Goal: Task Accomplishment & Management: Complete application form

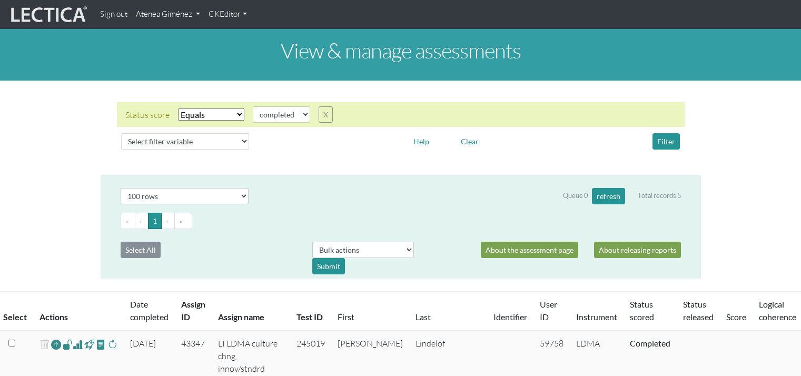
select select "100"
click at [175, 9] on link "Atenea Giménez" at bounding box center [168, 14] width 73 height 21
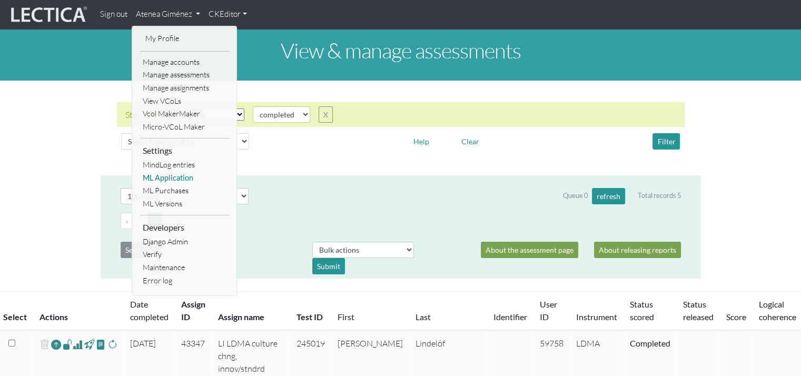
click at [178, 175] on link "ML Application" at bounding box center [185, 178] width 90 height 13
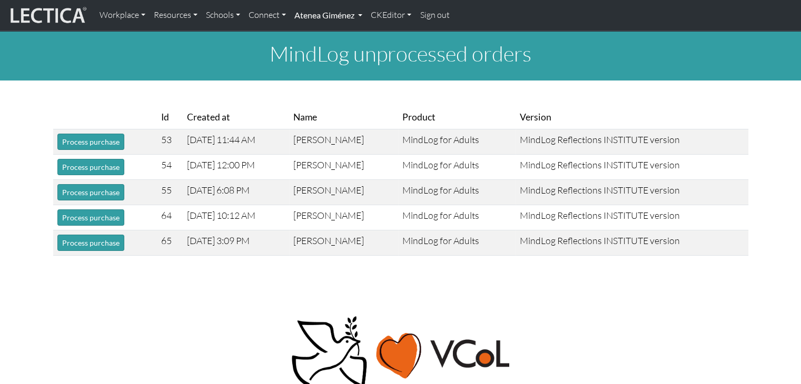
click at [311, 17] on link "Atenea Giménez" at bounding box center [328, 15] width 76 height 22
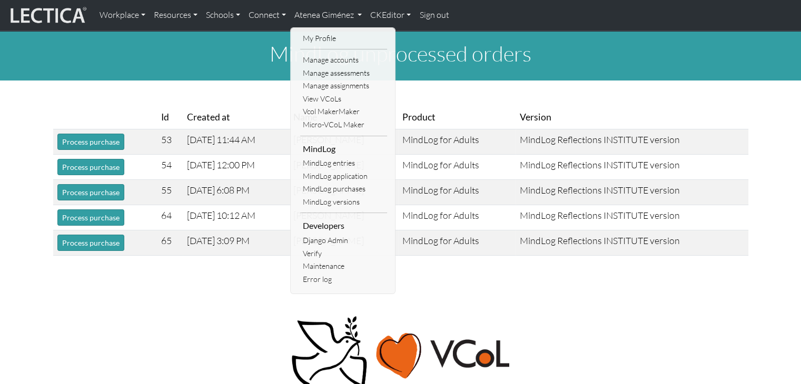
click at [432, 19] on link "Sign out" at bounding box center [434, 15] width 38 height 22
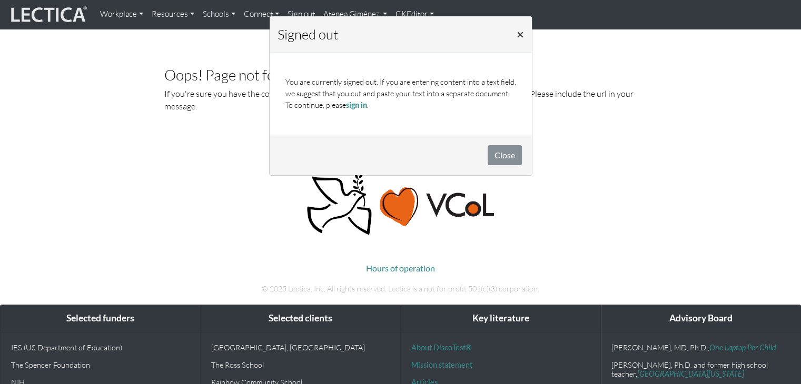
click at [517, 30] on span "×" at bounding box center [520, 33] width 7 height 15
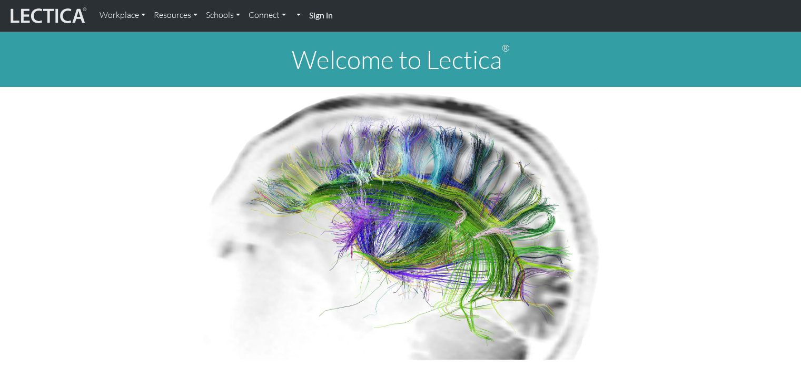
click at [318, 16] on strong "Sign in" at bounding box center [321, 15] width 24 height 10
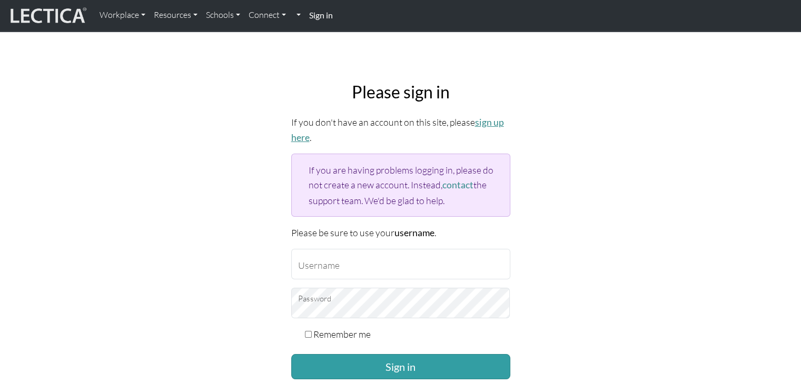
click at [478, 126] on link "sign up here" at bounding box center [397, 130] width 213 height 26
